Goal: Information Seeking & Learning: Learn about a topic

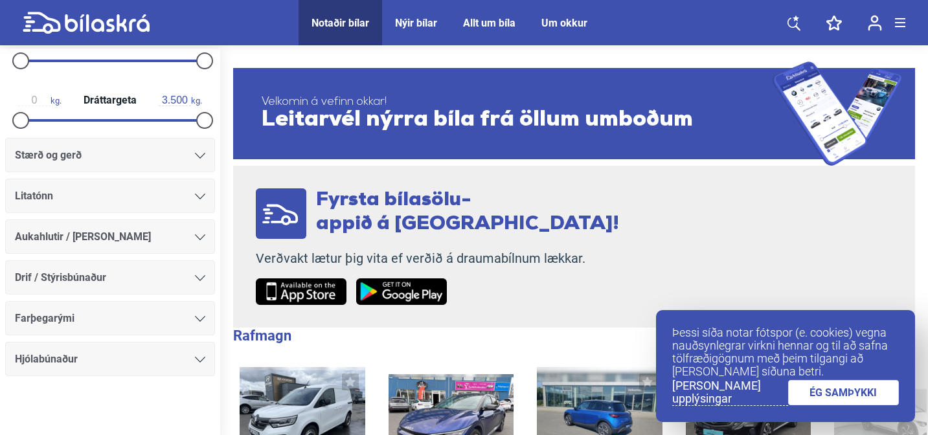
scroll to position [693, 0]
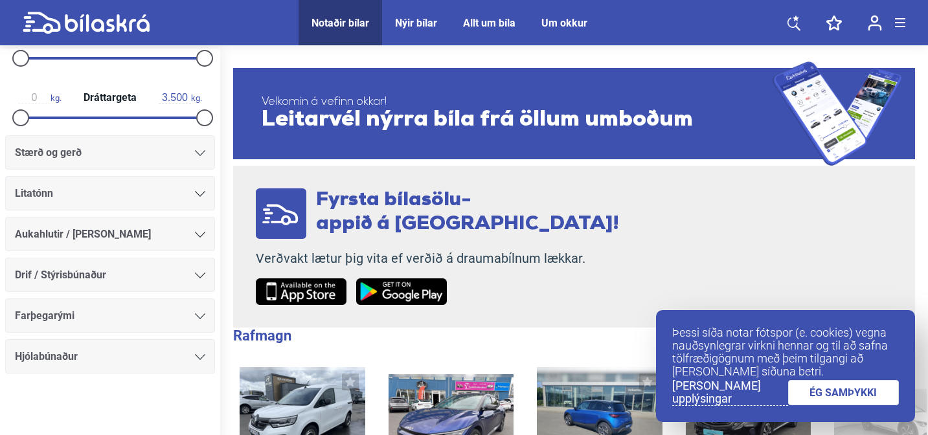
click at [197, 153] on icon at bounding box center [200, 153] width 10 height 6
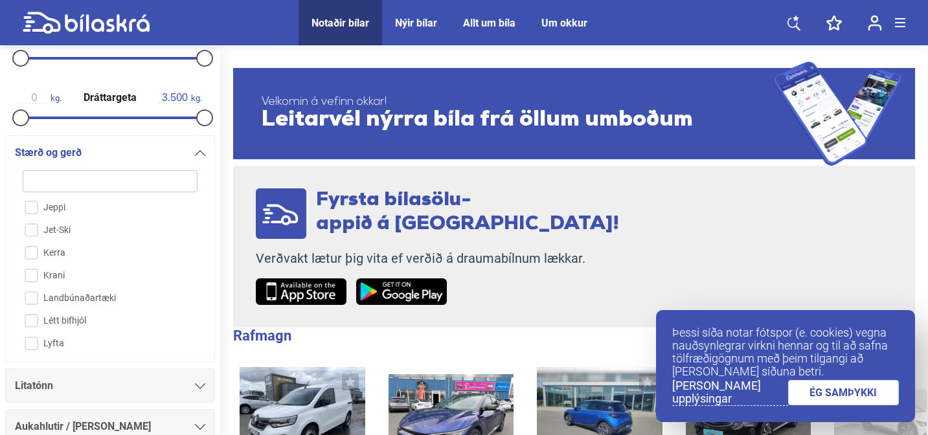
scroll to position [800, 0]
click at [197, 154] on icon at bounding box center [200, 153] width 10 height 6
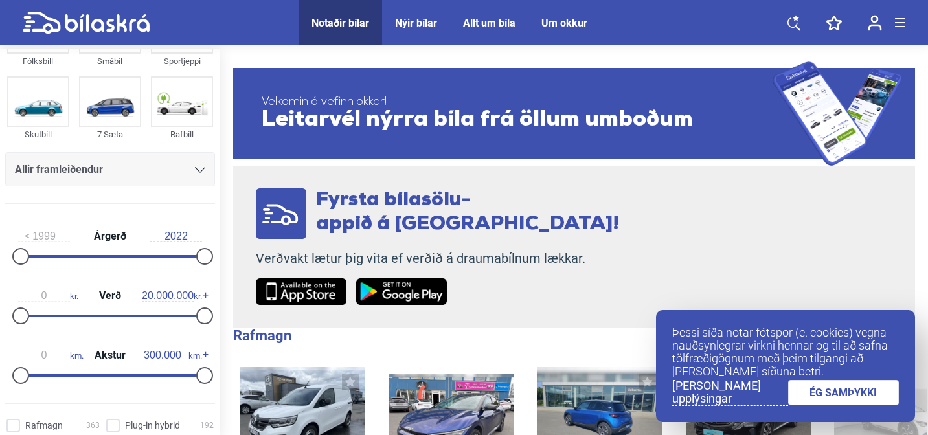
scroll to position [54, 0]
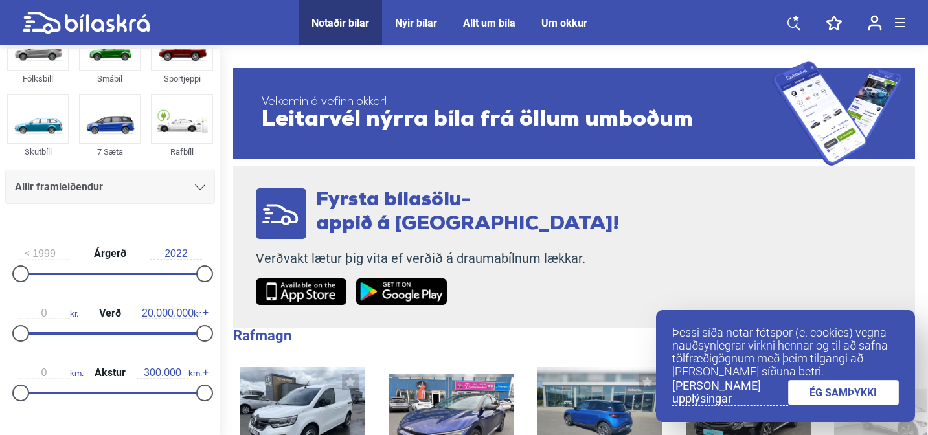
click at [181, 174] on div "Allir framleiðendur" at bounding box center [110, 187] width 210 height 34
click at [195, 188] on icon at bounding box center [200, 188] width 10 height 6
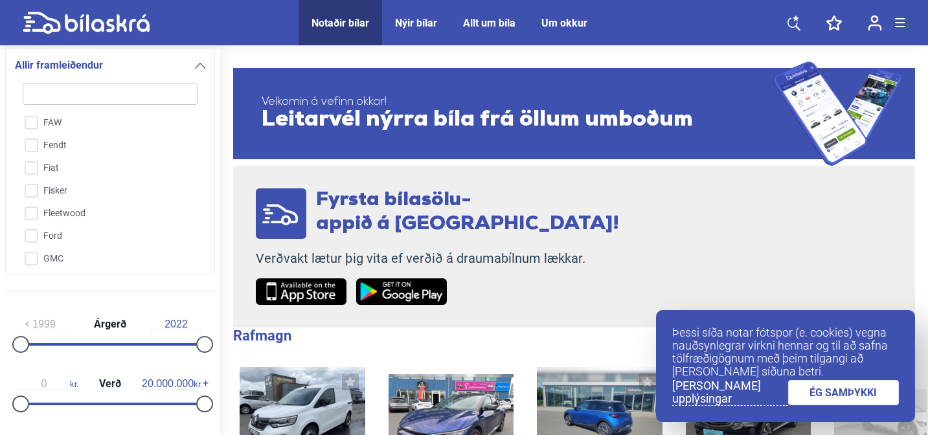
scroll to position [820, 0]
click at [58, 159] on input "Fiat" at bounding box center [102, 164] width 176 height 23
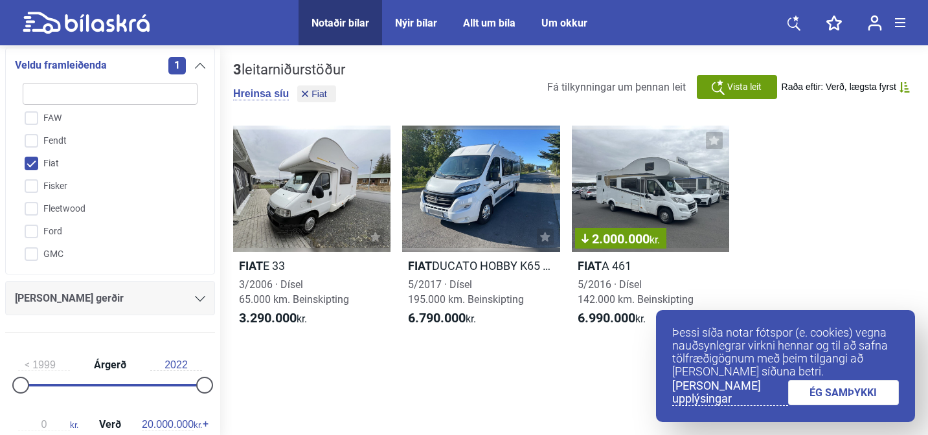
click at [225, 275] on div "3 leitarniðurstöður Hreinsa síu Fiat Fá tilkynningar um þennan leit Vista [PERS…" at bounding box center [574, 244] width 708 height 390
checkbox input "false"
